Goal: Task Accomplishment & Management: Manage account settings

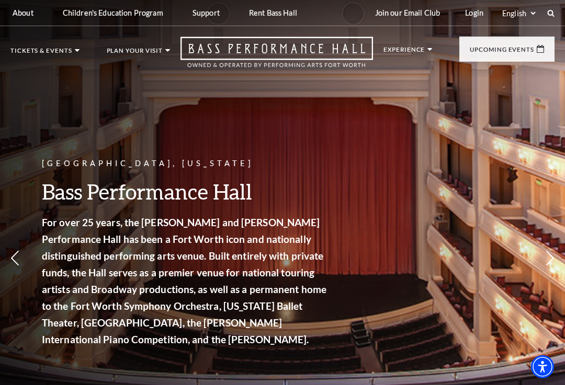
click at [471, 15] on link "Login" at bounding box center [473, 13] width 35 height 26
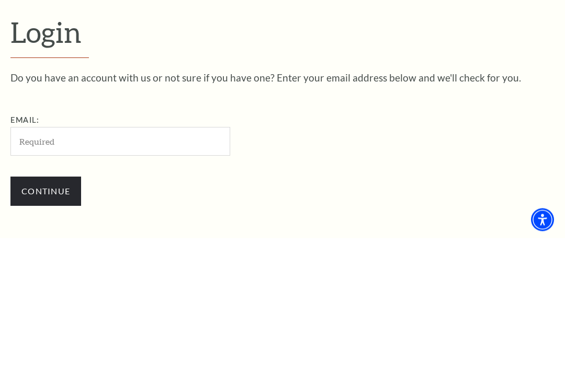
scroll to position [112, 0]
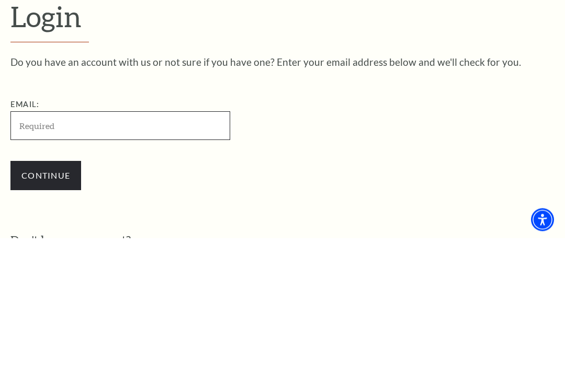
type input "[EMAIL_ADDRESS][DOMAIN_NAME]"
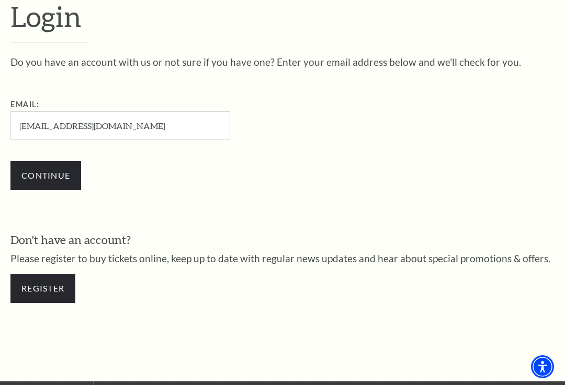
click at [53, 173] on input "Continue" at bounding box center [45, 175] width 71 height 29
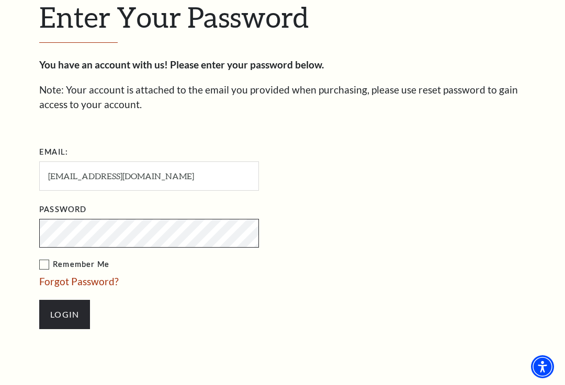
scroll to position [268, 0]
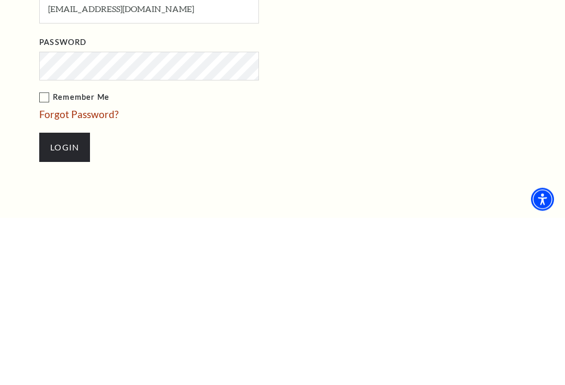
click at [64, 301] on input "Login" at bounding box center [64, 315] width 51 height 29
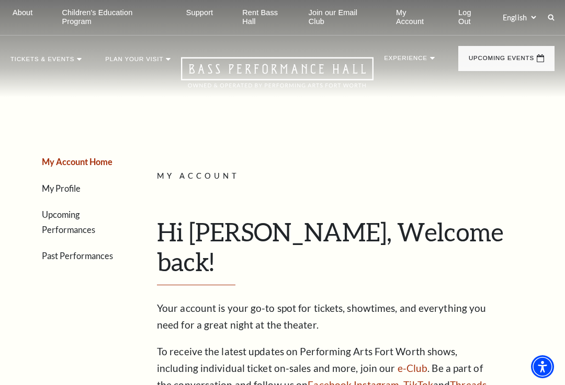
click at [408, 25] on link "My Account" at bounding box center [414, 17] width 54 height 35
click at [73, 191] on link "My Profile" at bounding box center [61, 189] width 39 height 10
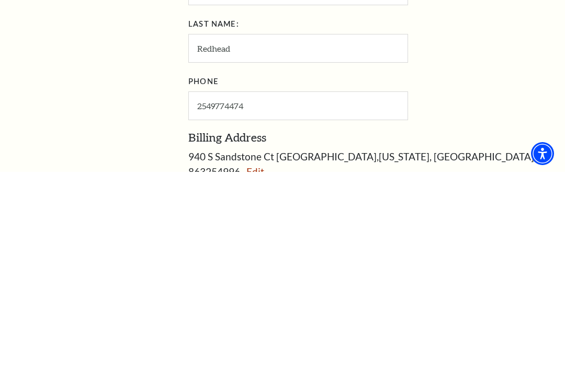
scroll to position [380, 0]
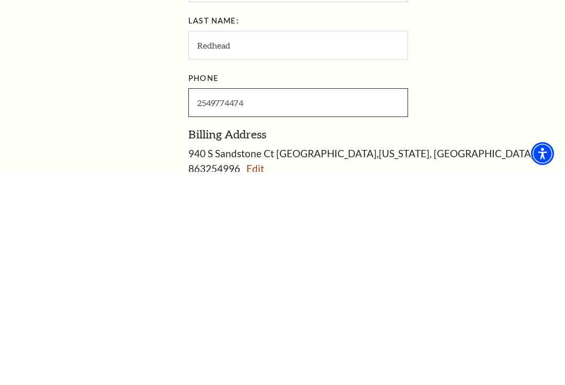
click at [250, 302] on input "2549774474" at bounding box center [298, 316] width 220 height 29
type input "2"
type input "817-501-9004"
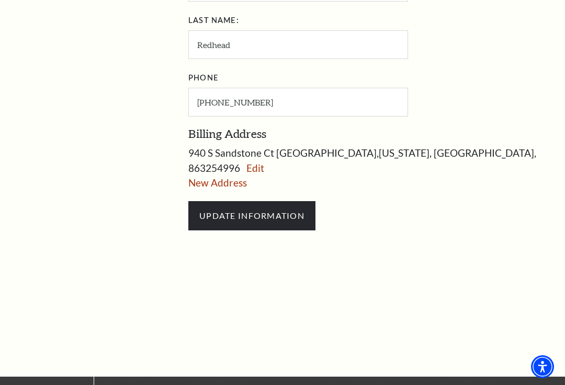
click at [289, 201] on input "UPDATE INFORMATION" at bounding box center [251, 215] width 127 height 29
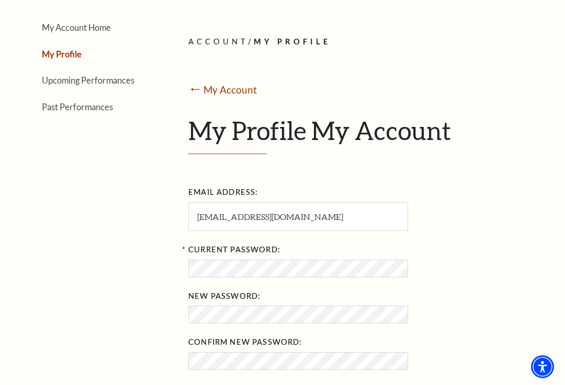
scroll to position [0, 0]
